Goal: Register for event/course

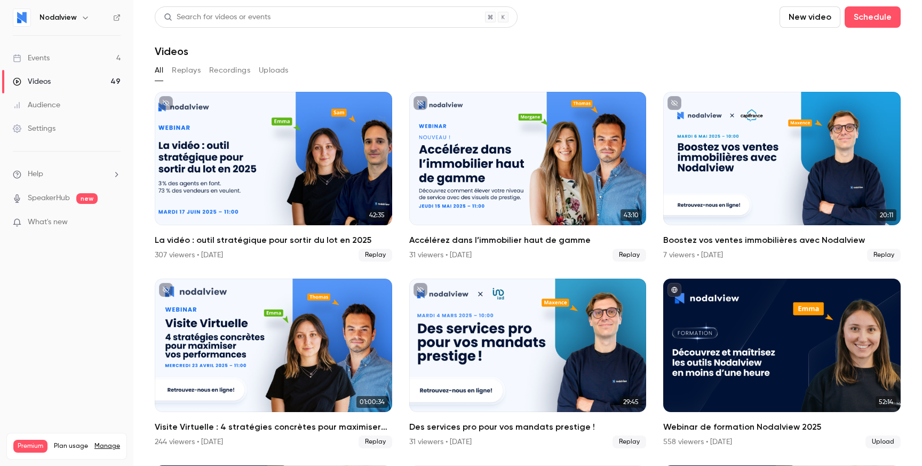
click at [65, 60] on link "Events 4" at bounding box center [66, 57] width 133 height 23
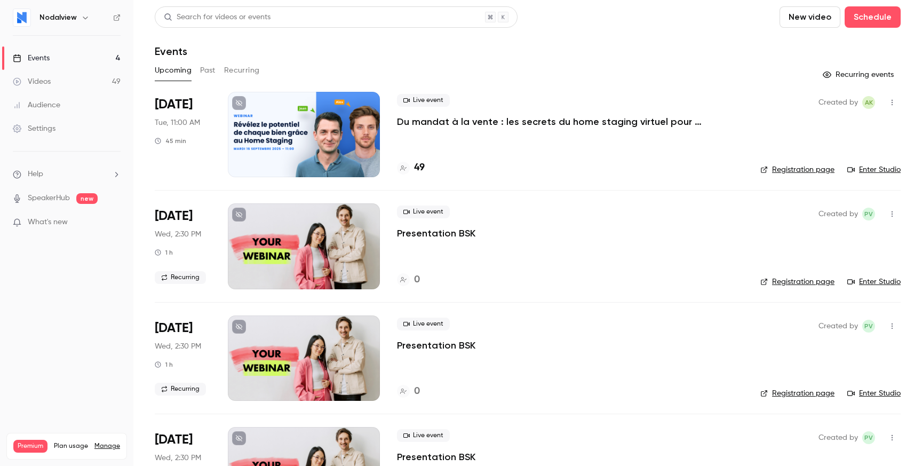
click at [503, 122] on p "Du mandat à la vente : les secrets du home staging virtuel pour déclencher le c…" at bounding box center [557, 121] width 320 height 13
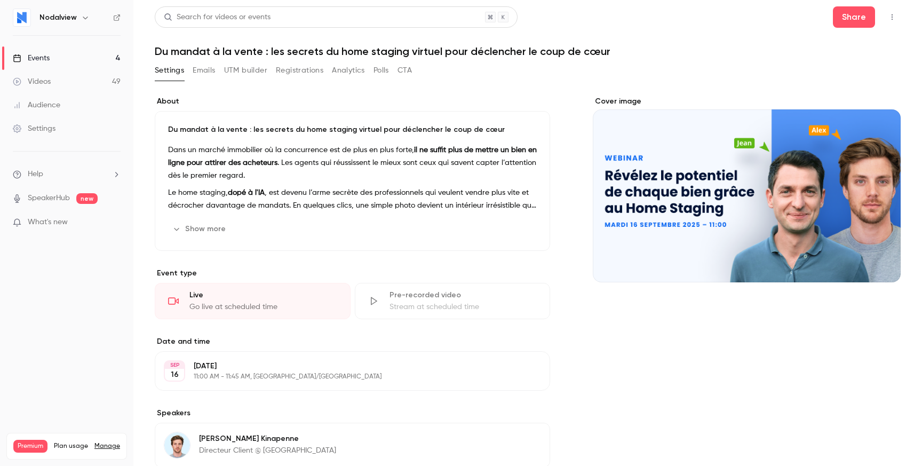
click at [317, 74] on button "Registrations" at bounding box center [300, 70] width 48 height 17
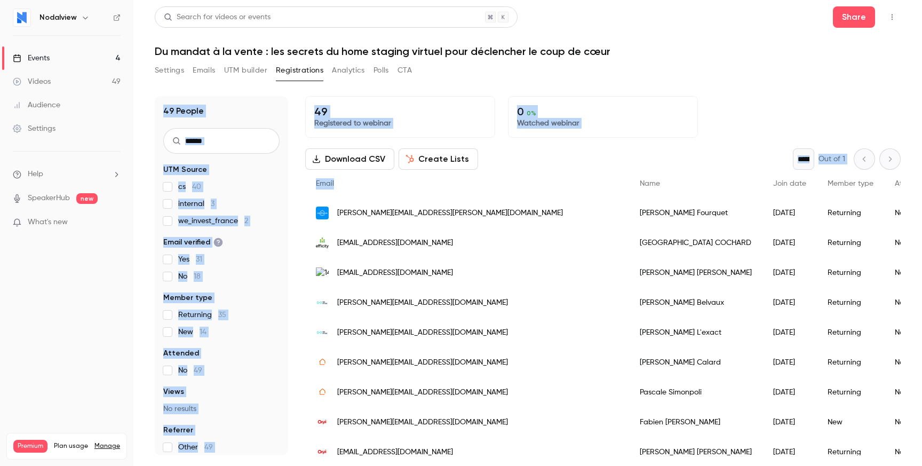
drag, startPoint x: 381, startPoint y: 82, endPoint x: 550, endPoint y: 177, distance: 194.8
click at [550, 177] on section "Settings Emails UTM builder Registrations Analytics Polls CTA 49 People UTM Sou…" at bounding box center [528, 258] width 746 height 393
click at [554, 168] on div "Download CSV Create Lists * Out of 1" at bounding box center [603, 158] width 596 height 21
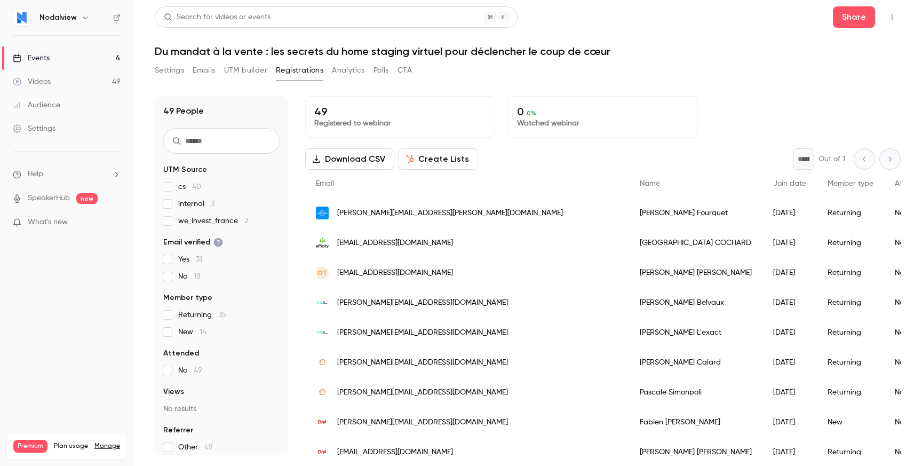
click at [554, 168] on div "Download CSV Create Lists * Out of 1" at bounding box center [603, 158] width 596 height 21
click at [375, 110] on p "49" at bounding box center [400, 111] width 172 height 13
drag, startPoint x: 375, startPoint y: 110, endPoint x: 573, endPoint y: 126, distance: 198.1
click at [573, 126] on div "49 Registered to webinar 0 0 % Watched webinar" at bounding box center [603, 117] width 596 height 42
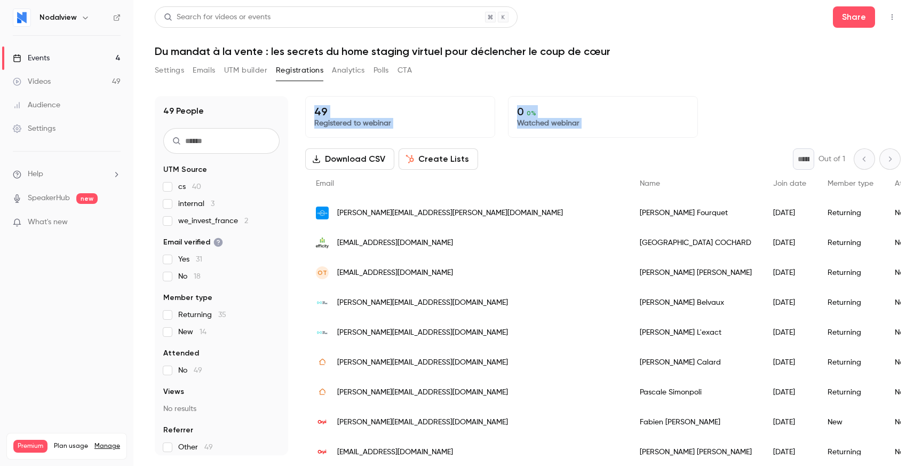
click at [573, 126] on p "Watched webinar" at bounding box center [603, 123] width 172 height 11
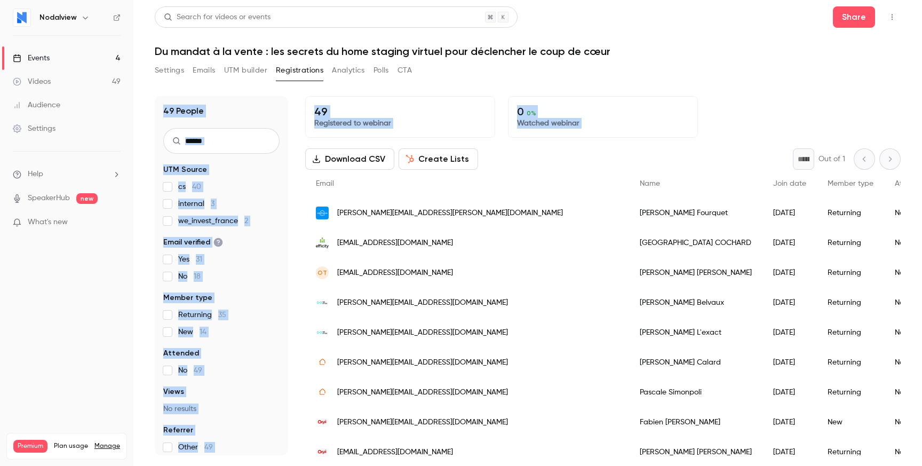
drag, startPoint x: 573, startPoint y: 126, endPoint x: 561, endPoint y: 81, distance: 46.3
click at [561, 81] on section "Settings Emails UTM builder Registrations Analytics Polls CTA 49 People UTM Sou…" at bounding box center [528, 258] width 746 height 393
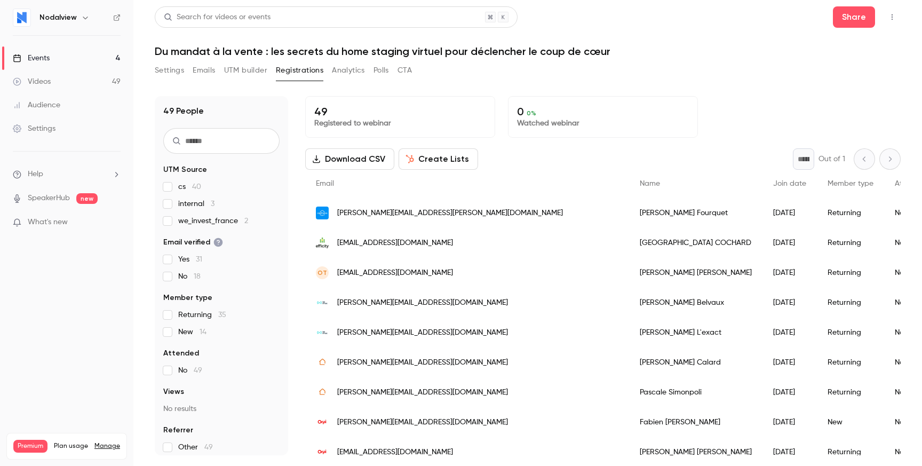
click at [561, 81] on div "Settings Emails UTM builder Registrations Analytics Polls CTA" at bounding box center [528, 72] width 746 height 21
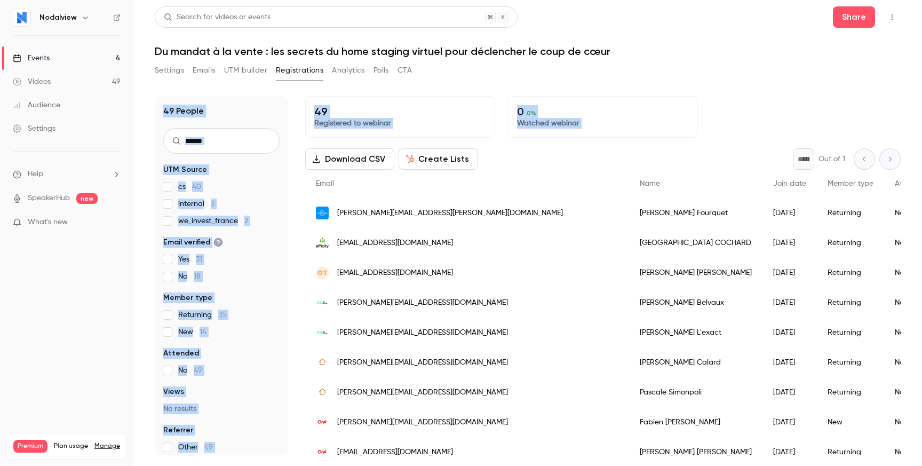
drag, startPoint x: 561, startPoint y: 81, endPoint x: 581, endPoint y: 126, distance: 49.7
click at [581, 126] on section "Settings Emails UTM builder Registrations Analytics Polls CTA 49 People UTM Sou…" at bounding box center [528, 258] width 746 height 393
click at [581, 126] on p "Watched webinar" at bounding box center [603, 123] width 172 height 11
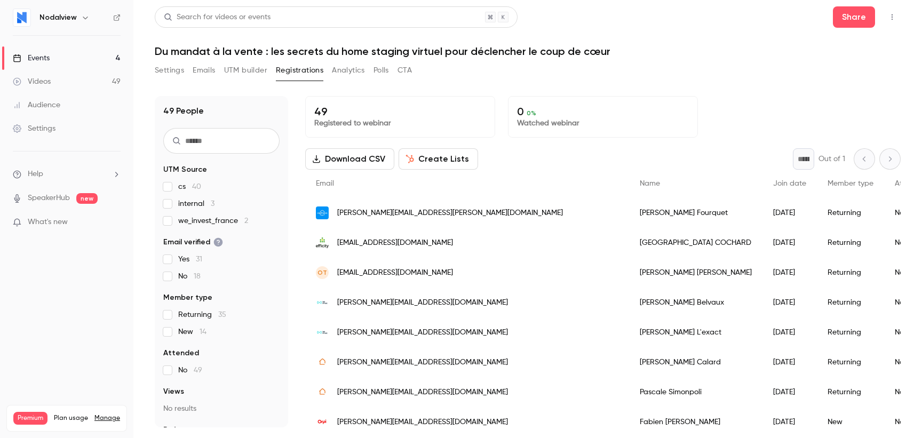
click at [491, 58] on div "Search for videos or events Share Du mandat à la vente : les secrets du home st…" at bounding box center [528, 216] width 746 height 421
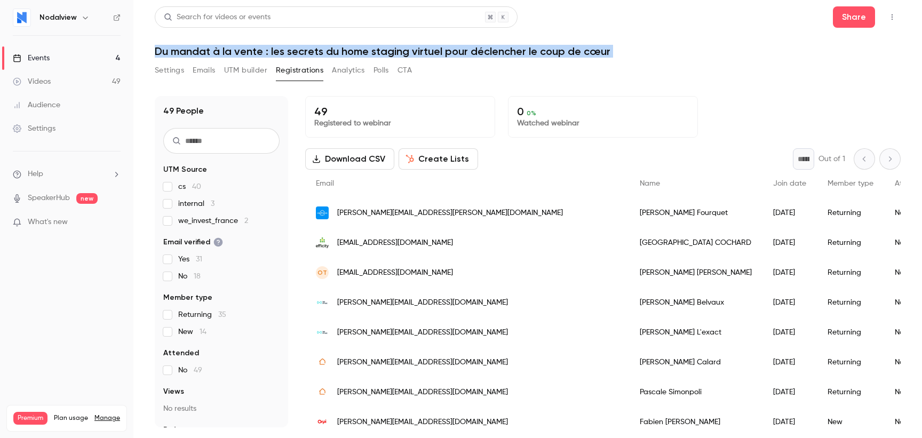
drag, startPoint x: 491, startPoint y: 58, endPoint x: 492, endPoint y: 52, distance: 6.0
click at [492, 52] on div "Search for videos or events Share Du mandat à la vente : les secrets du home st…" at bounding box center [528, 216] width 746 height 421
click at [492, 52] on h1 "Du mandat à la vente : les secrets du home staging virtuel pour déclencher le c…" at bounding box center [528, 51] width 746 height 13
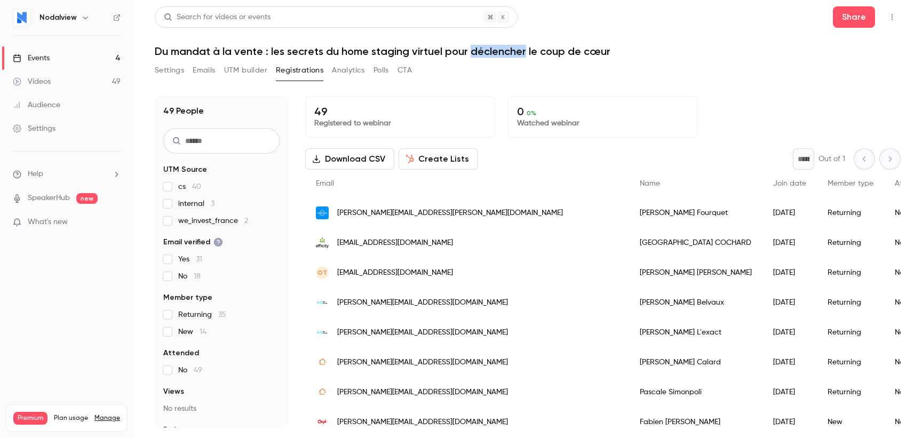
click at [492, 52] on h1 "Du mandat à la vente : les secrets du home staging virtuel pour déclencher le c…" at bounding box center [528, 51] width 746 height 13
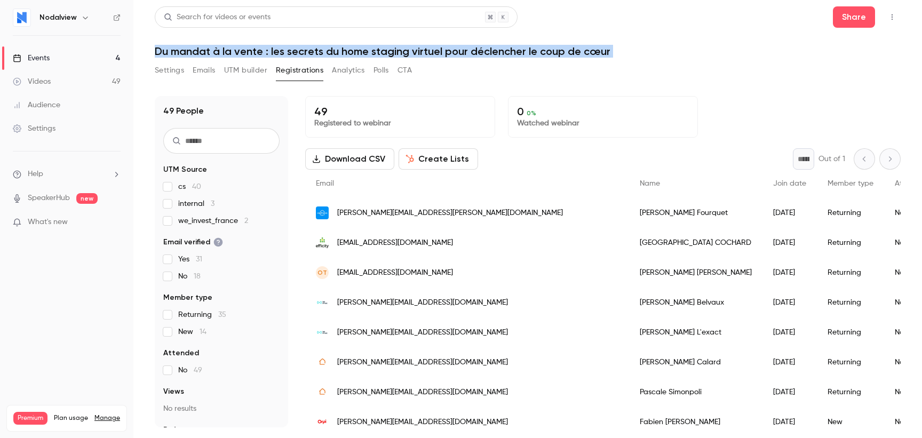
drag, startPoint x: 492, startPoint y: 52, endPoint x: 495, endPoint y: 66, distance: 13.9
click at [495, 66] on div "Search for videos or events Share Du mandat à la vente : les secrets du home st…" at bounding box center [528, 216] width 746 height 421
click at [495, 66] on div "Settings Emails UTM builder Registrations Analytics Polls CTA" at bounding box center [528, 72] width 746 height 21
